Goal: Find specific fact: Find specific fact

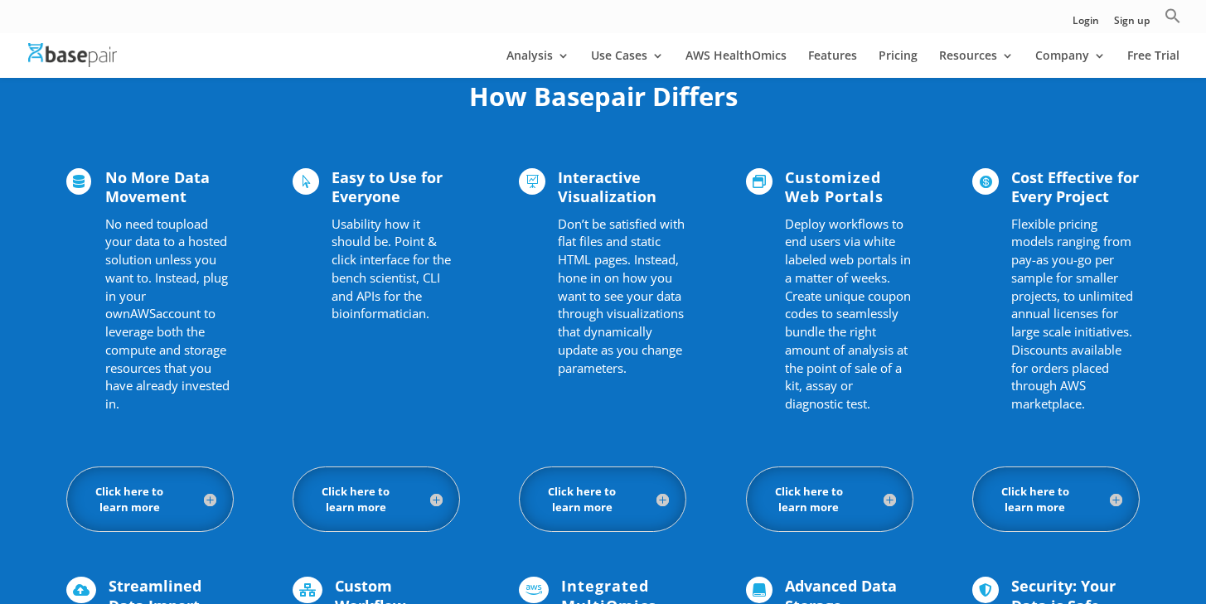
scroll to position [314, 0]
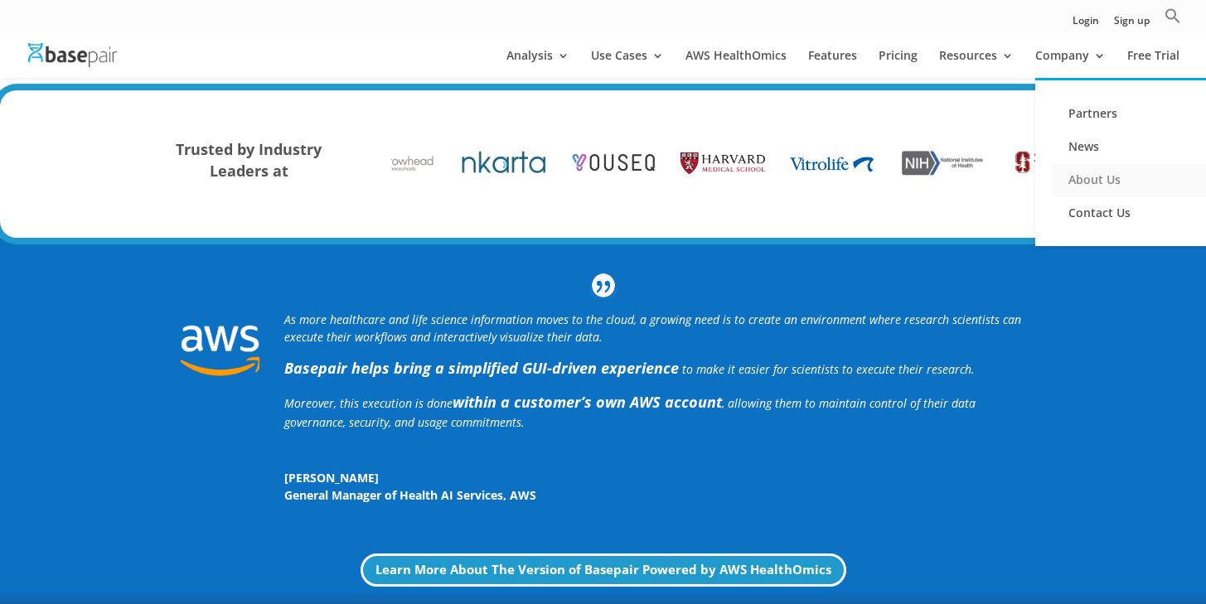
click at [1099, 182] on link "About Us" at bounding box center [1135, 179] width 166 height 33
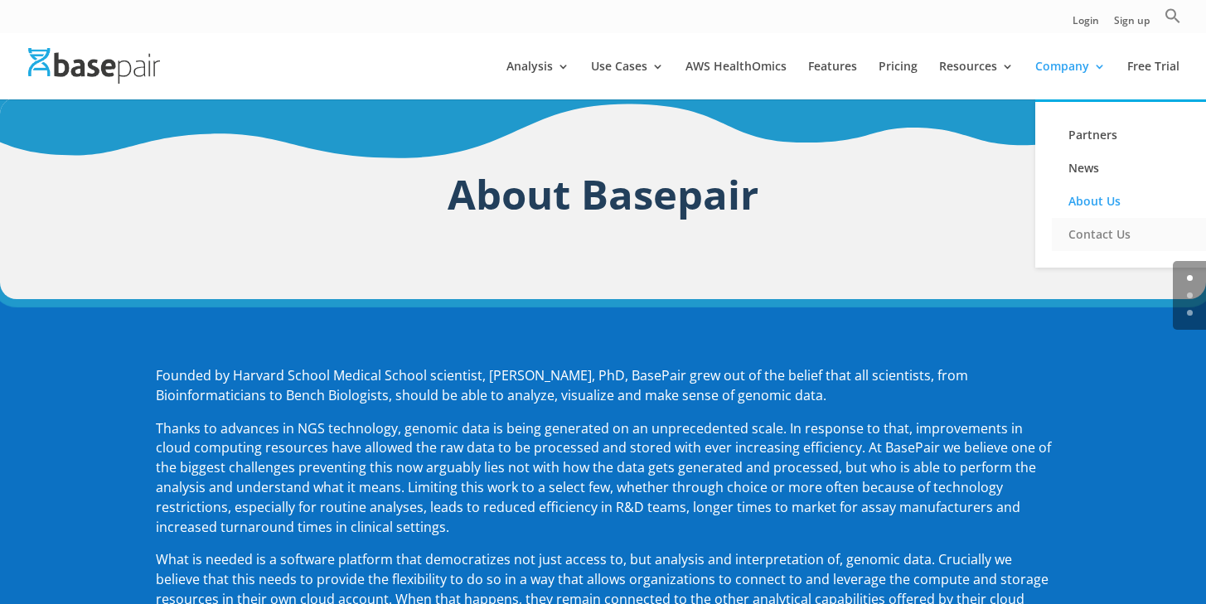
click at [1102, 242] on link "Contact Us" at bounding box center [1135, 234] width 166 height 33
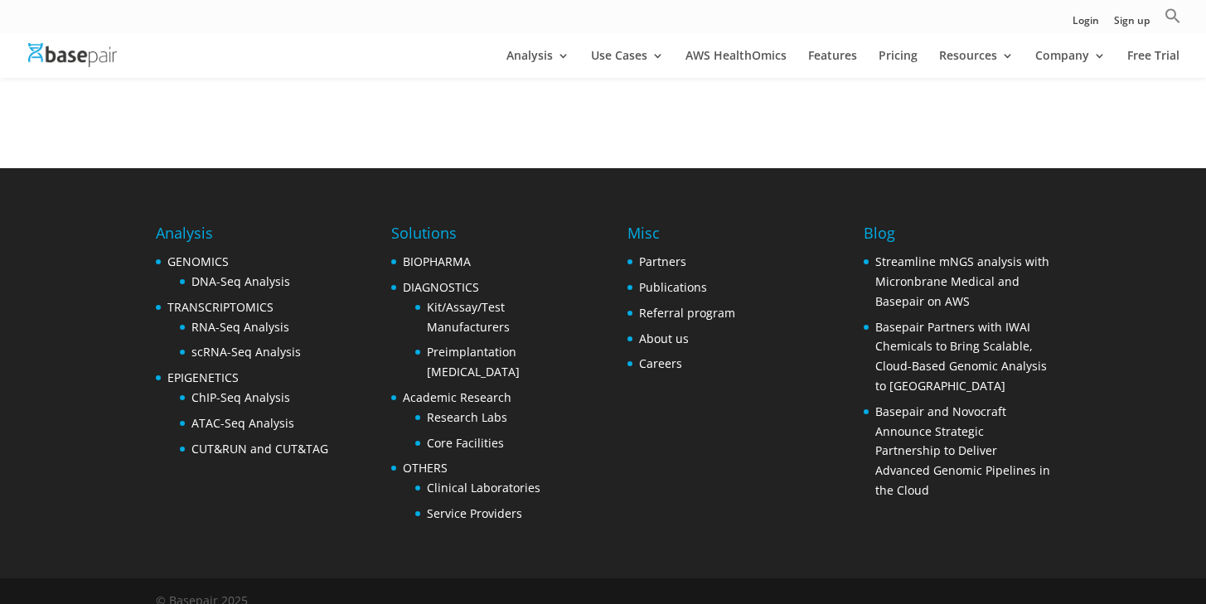
scroll to position [770, 0]
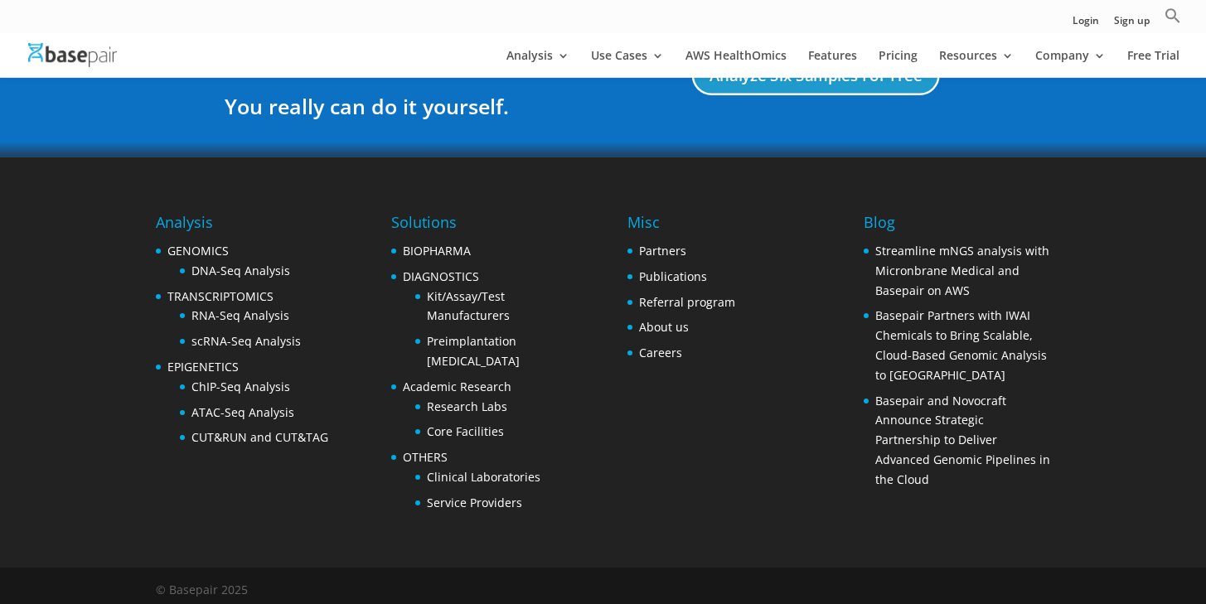
scroll to position [3239, 0]
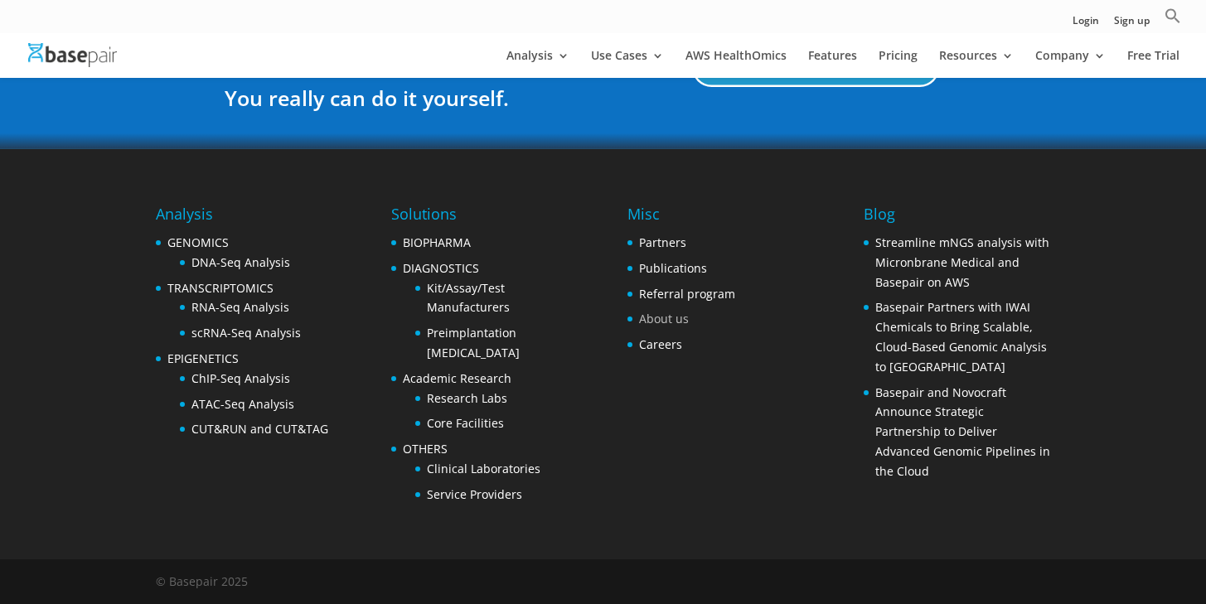
click at [673, 313] on link "About us" at bounding box center [664, 319] width 50 height 16
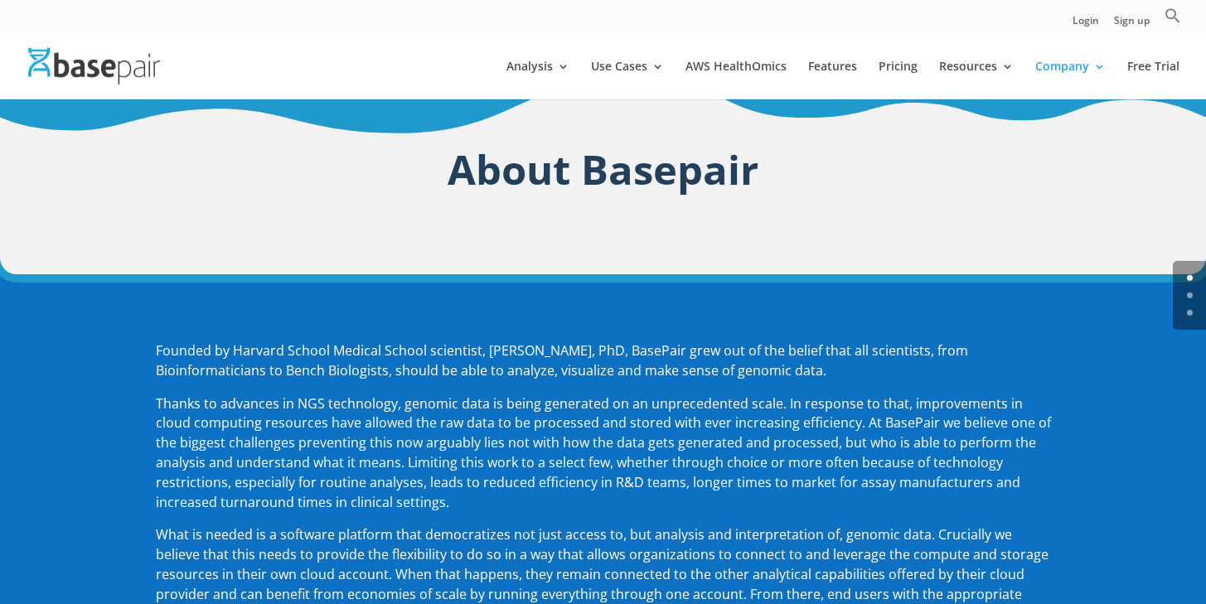
scroll to position [40, 0]
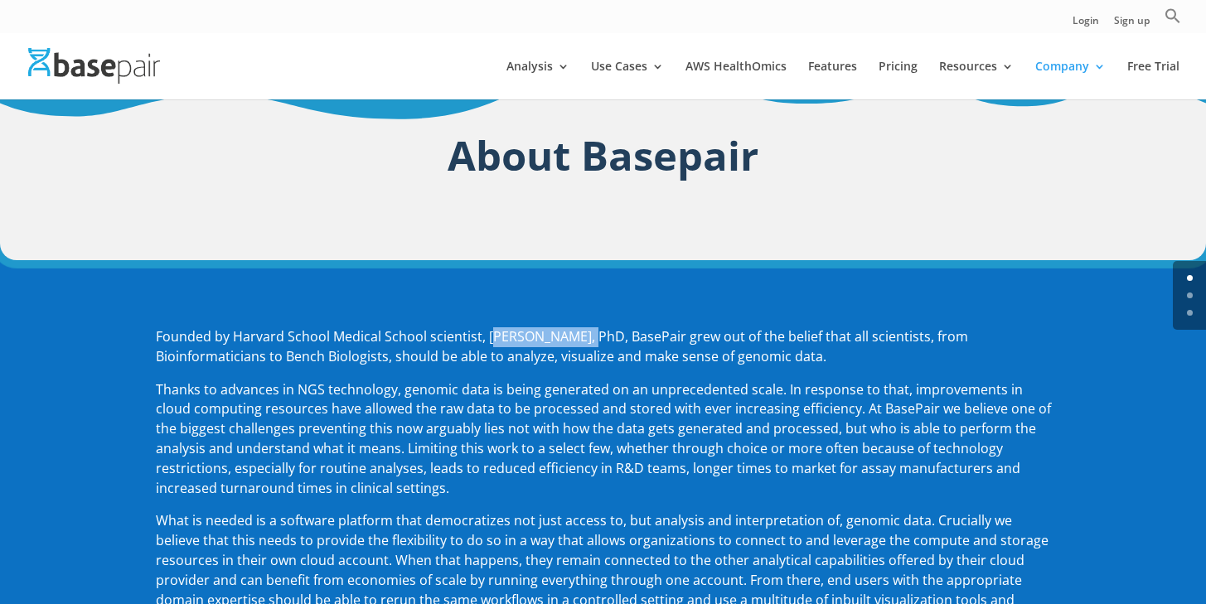
drag, startPoint x: 488, startPoint y: 335, endPoint x: 579, endPoint y: 338, distance: 91.3
click at [579, 338] on p "Founded by Harvard School Medical School scientist, Amit Sinha, PhD, BasePair g…" at bounding box center [603, 353] width 895 height 53
click at [518, 338] on p "Founded by Harvard School Medical School scientist, Amit Sinha, PhD, BasePair g…" at bounding box center [603, 353] width 895 height 53
drag, startPoint x: 482, startPoint y: 337, endPoint x: 549, endPoint y: 344, distance: 66.7
click at [549, 344] on p "Founded by Harvard School Medical School scientist, Amit Sinha, PhD, BasePair g…" at bounding box center [603, 353] width 895 height 53
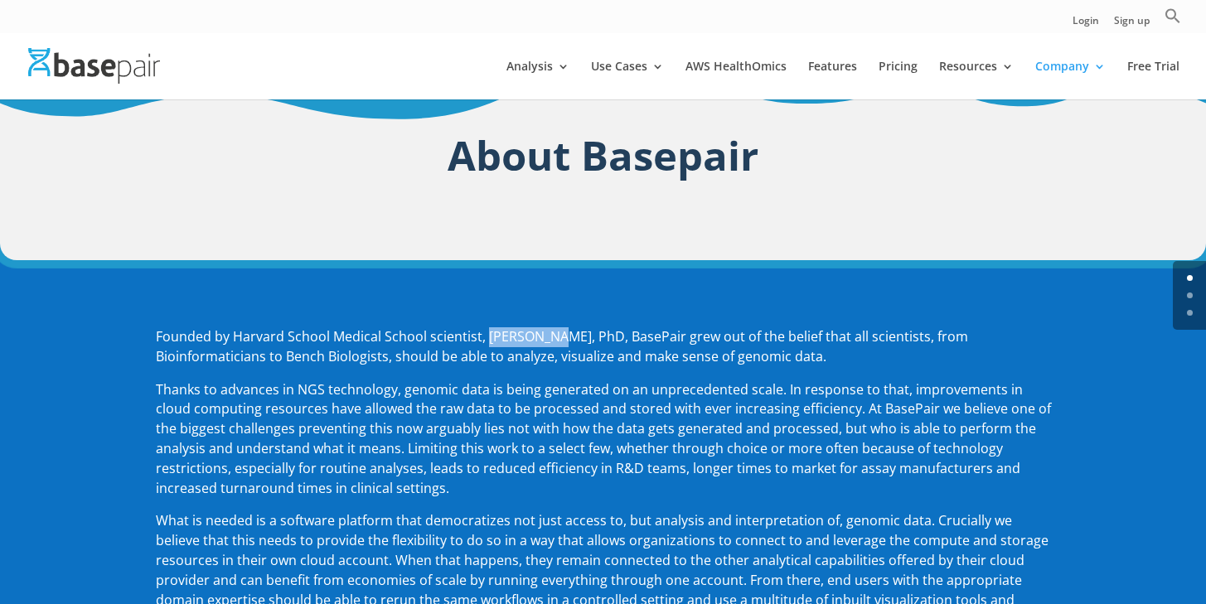
copy p "Amit Sinha"
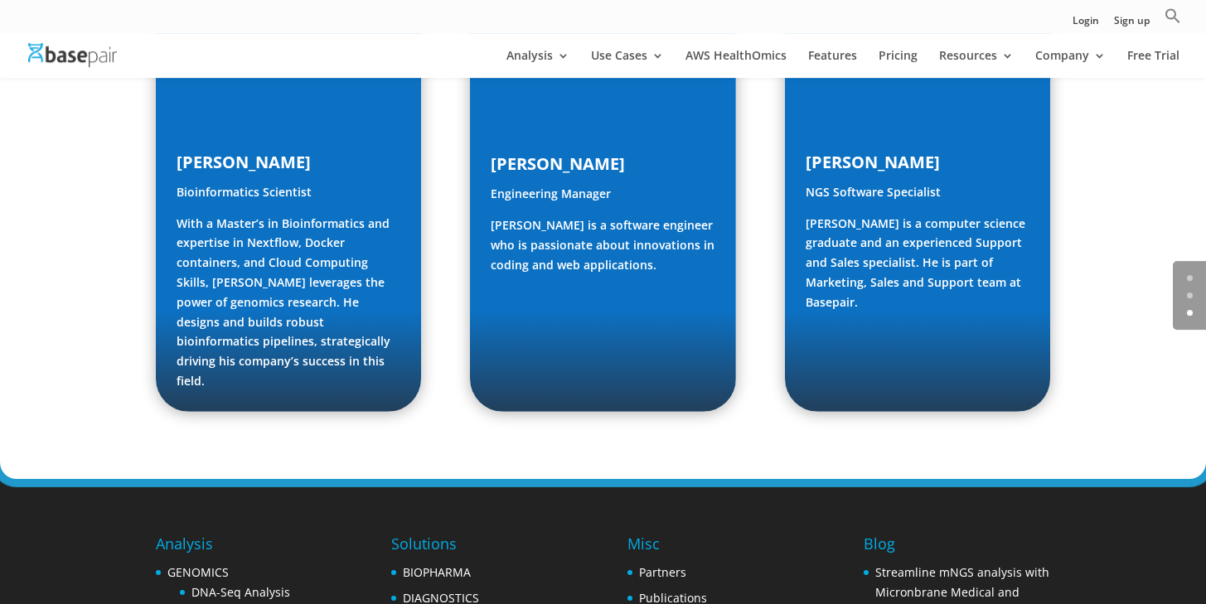
scroll to position [2427, 0]
